Goal: Task Accomplishment & Management: Use online tool/utility

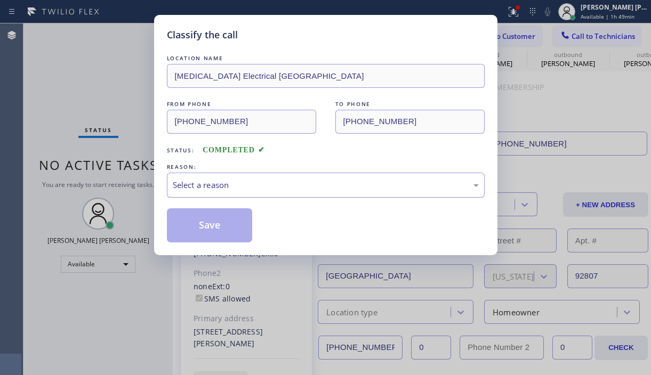
click at [217, 187] on div "Select a reason" at bounding box center [326, 185] width 306 height 12
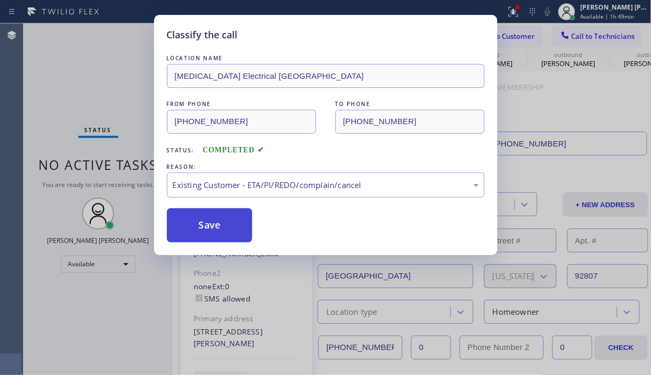
click at [203, 230] on button "Save" at bounding box center [210, 226] width 86 height 34
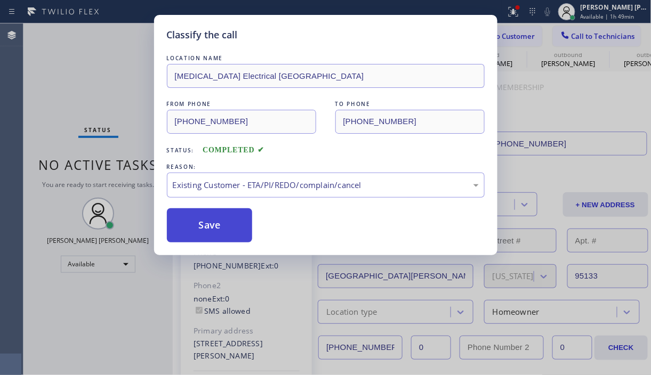
type input "[PHONE_NUMBER]"
click at [191, 227] on button "Save" at bounding box center [210, 226] width 86 height 34
click at [124, 172] on div "Classify the call LOCATION NAME [MEDICAL_DATA] Electrical Anaheim FROM PHONE [P…" at bounding box center [325, 187] width 651 height 375
click at [201, 219] on div "Back to Dashboard Change Sender ID Customers Technicians PY [PERSON_NAME] [DATE…" at bounding box center [412, 199] width 479 height 352
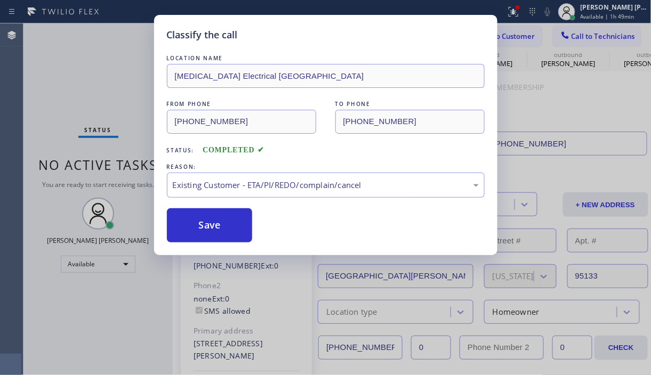
click at [201, 219] on div "Back to Dashboard Change Sender ID Customers Technicians PY [PERSON_NAME] [DATE…" at bounding box center [412, 199] width 479 height 352
click at [25, 121] on div "Status No active tasks You are ready to start receiving tasks. [PERSON_NAME] [P…" at bounding box center [97, 199] width 149 height 352
click at [104, 93] on div "Status No active tasks You are ready to start receiving tasks. [PERSON_NAME] [P…" at bounding box center [97, 199] width 149 height 352
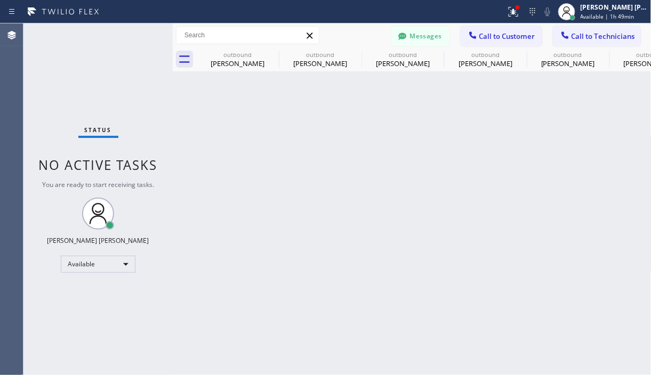
click at [103, 90] on div "Status No active tasks You are ready to start receiving tasks. [PERSON_NAME] [P…" at bounding box center [97, 199] width 149 height 352
click at [119, 269] on div "Available" at bounding box center [98, 264] width 75 height 17
click at [95, 282] on li "Offline" at bounding box center [97, 279] width 73 height 13
